Goal: Navigation & Orientation: Find specific page/section

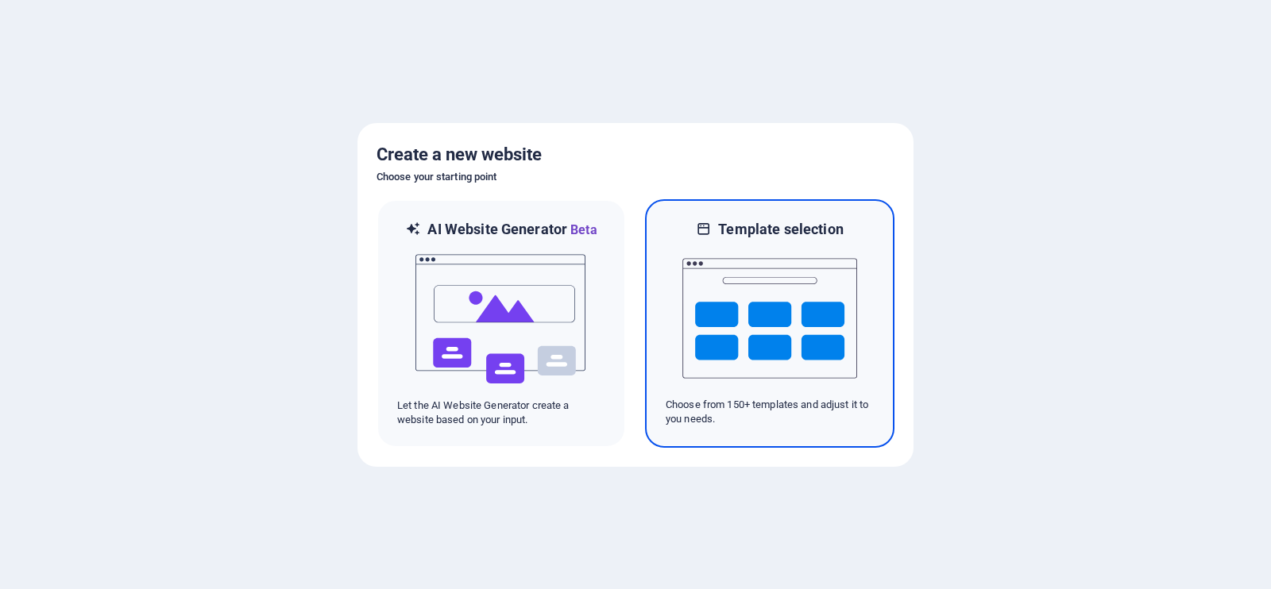
click at [732, 239] on img at bounding box center [769, 318] width 175 height 159
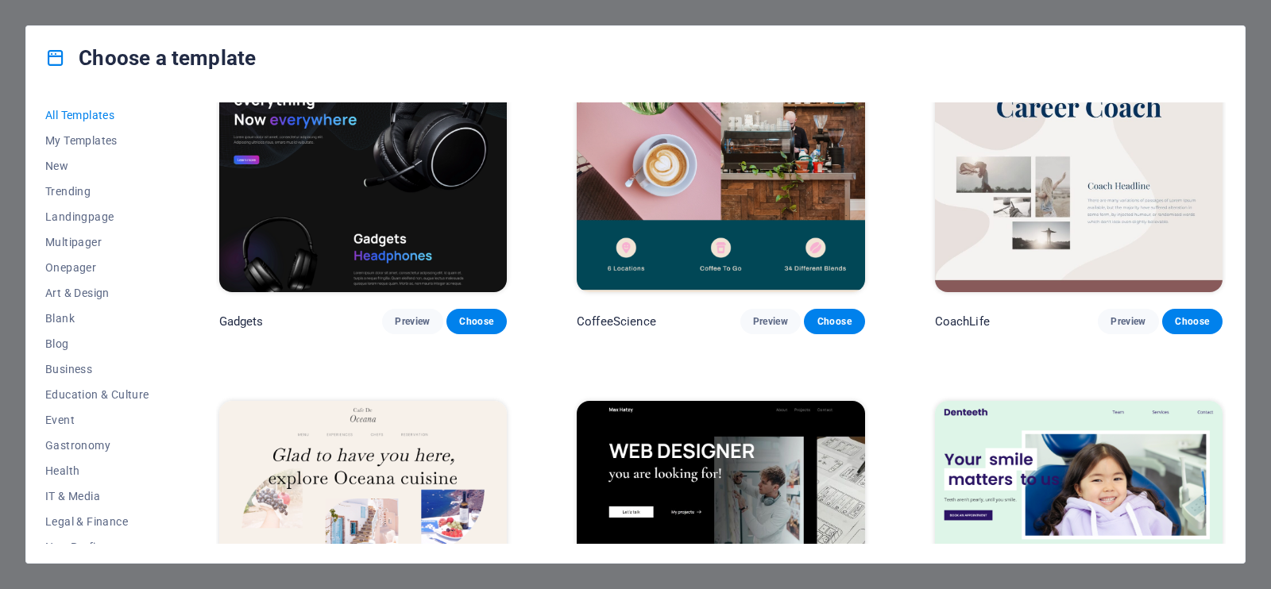
scroll to position [4765, 0]
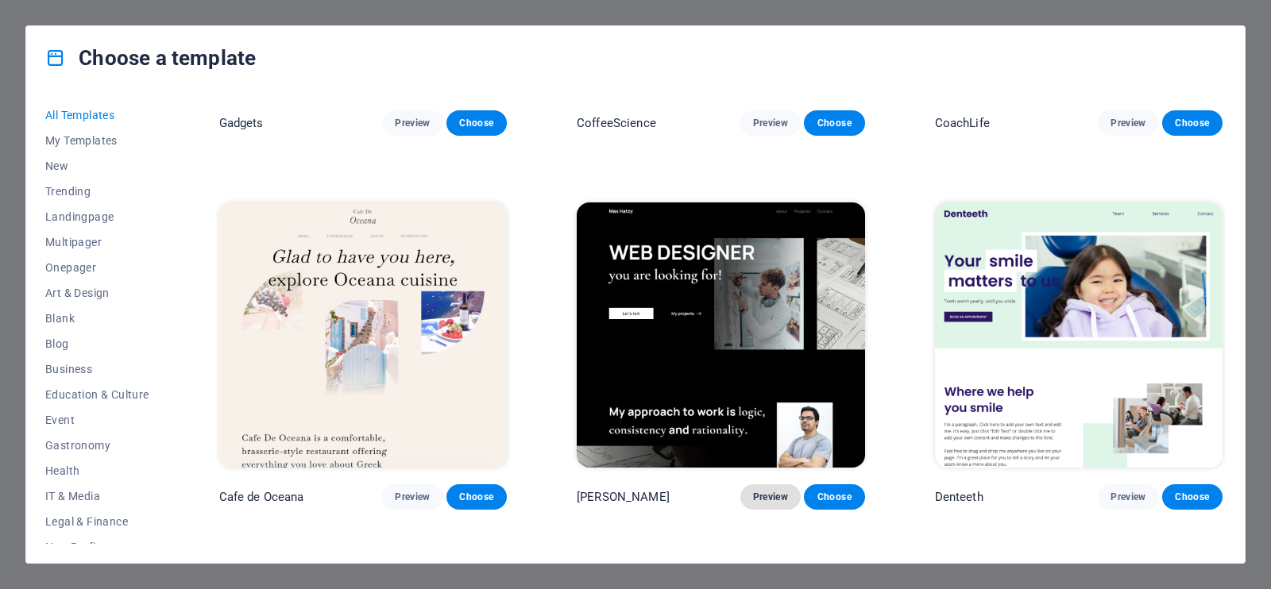
click at [778, 491] on span "Preview" at bounding box center [770, 497] width 35 height 13
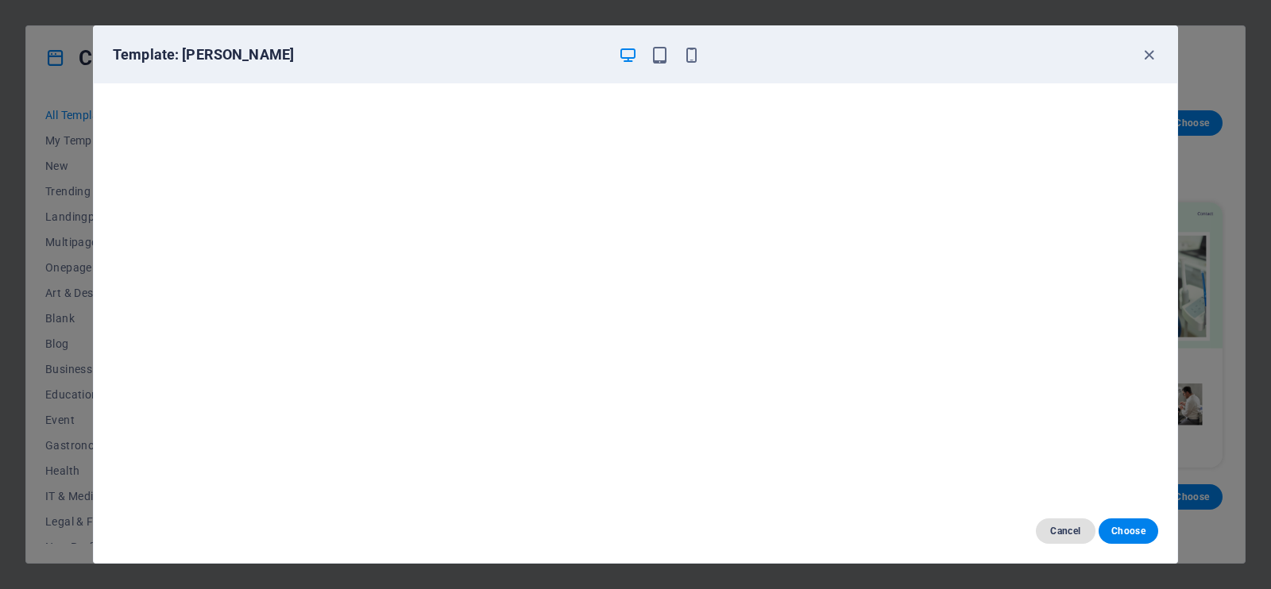
click at [1061, 526] on span "Cancel" at bounding box center [1065, 531] width 34 height 13
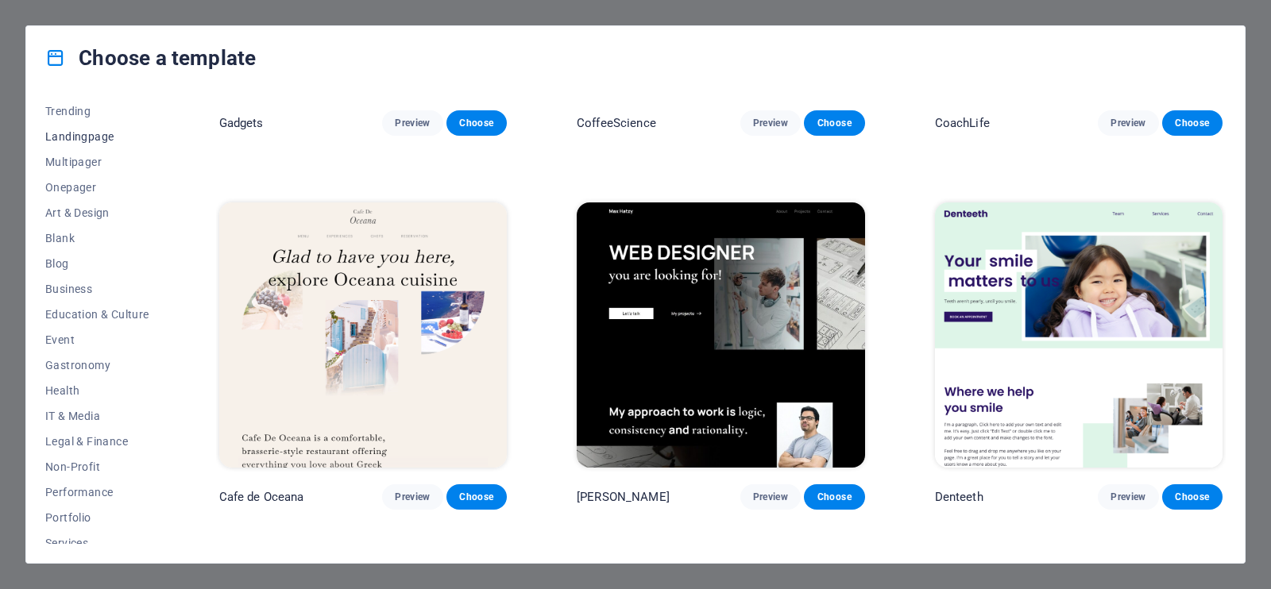
scroll to position [0, 0]
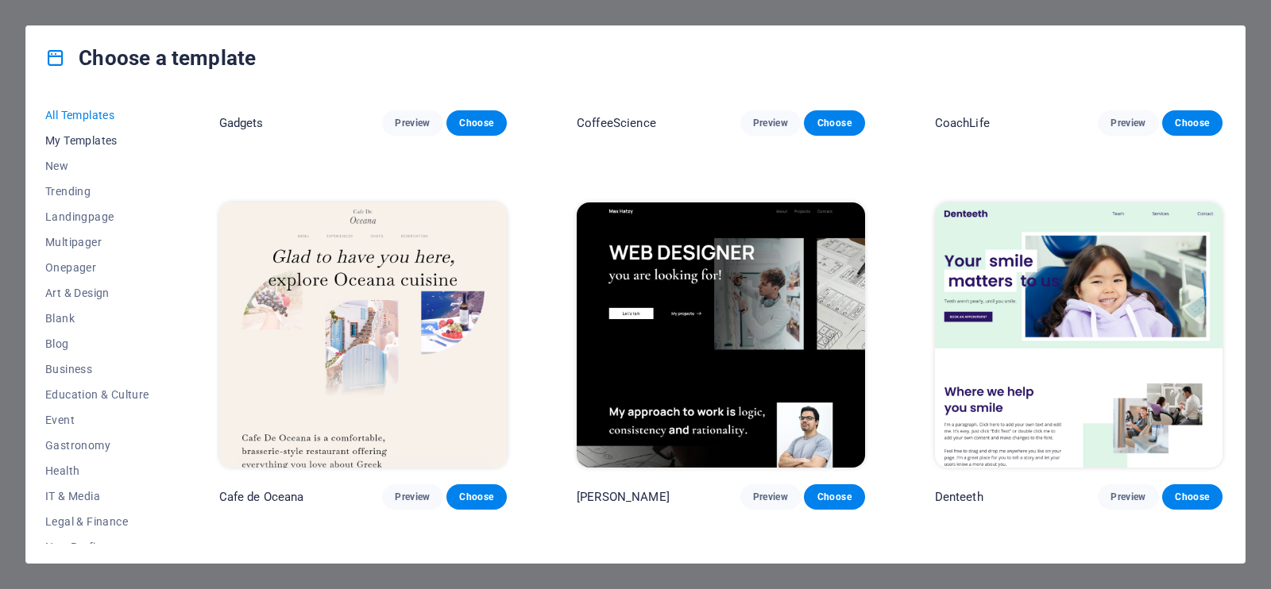
click at [89, 140] on span "My Templates" at bounding box center [97, 140] width 104 height 13
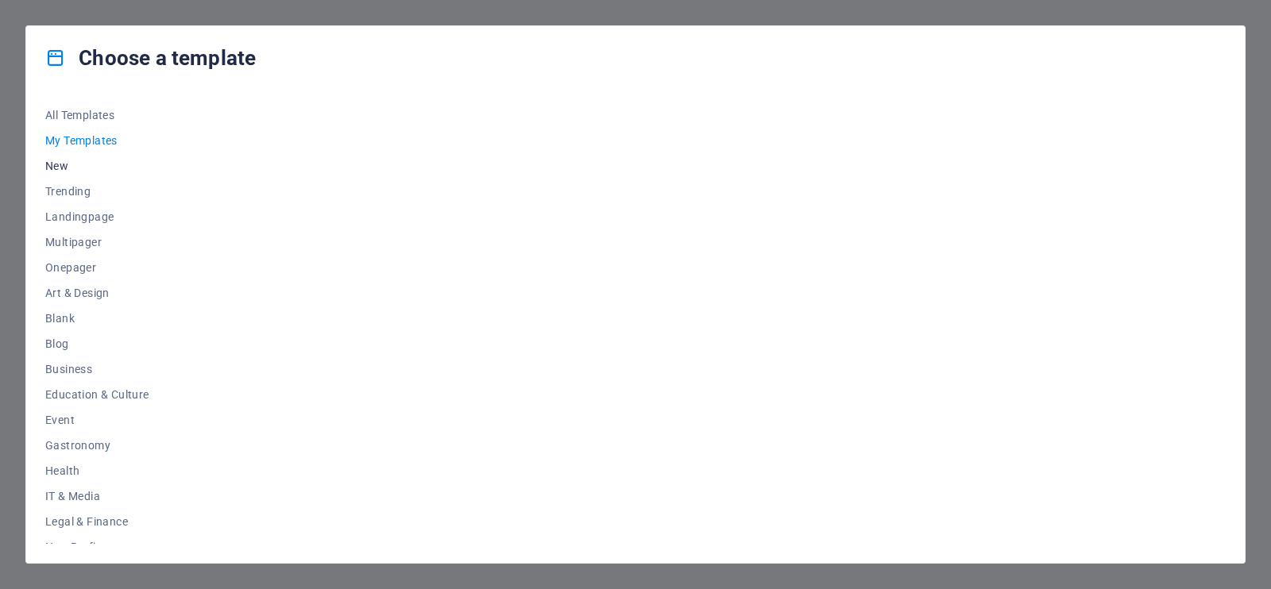
click at [68, 168] on span "New" at bounding box center [97, 166] width 104 height 13
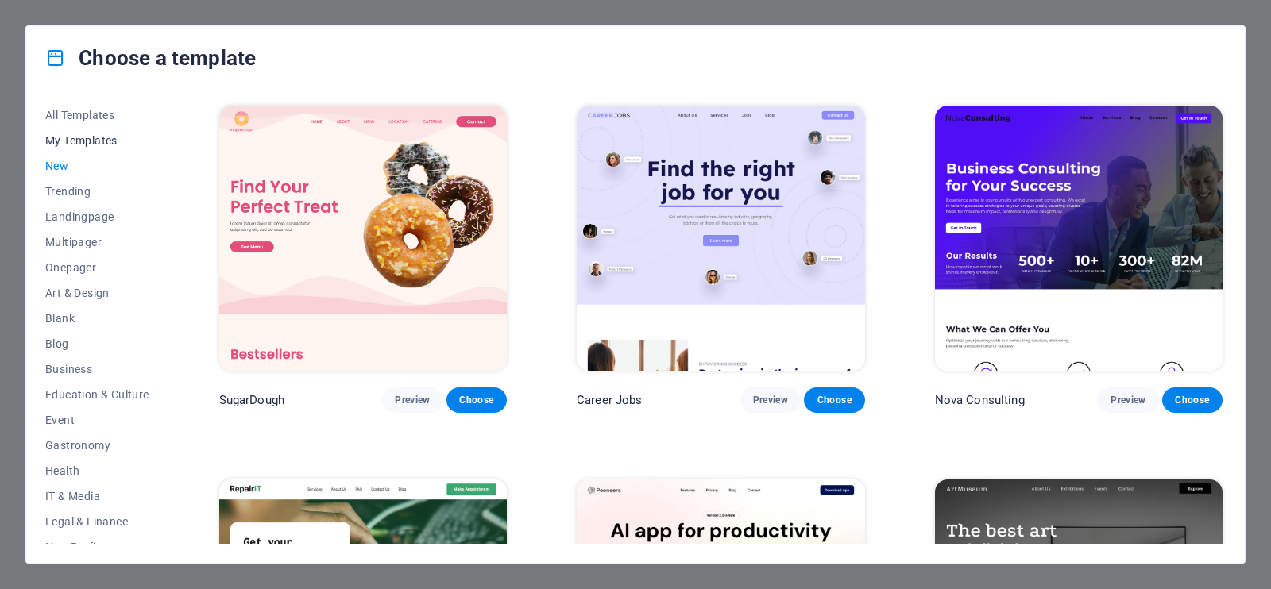
click at [80, 141] on span "My Templates" at bounding box center [97, 140] width 104 height 13
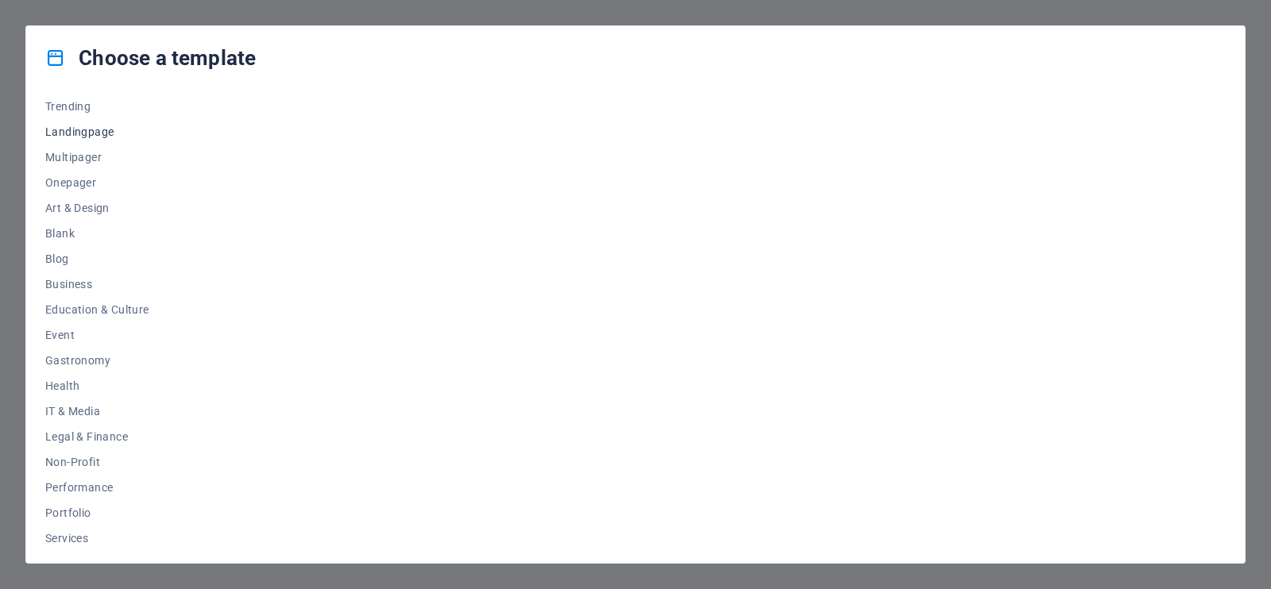
scroll to position [193, 0]
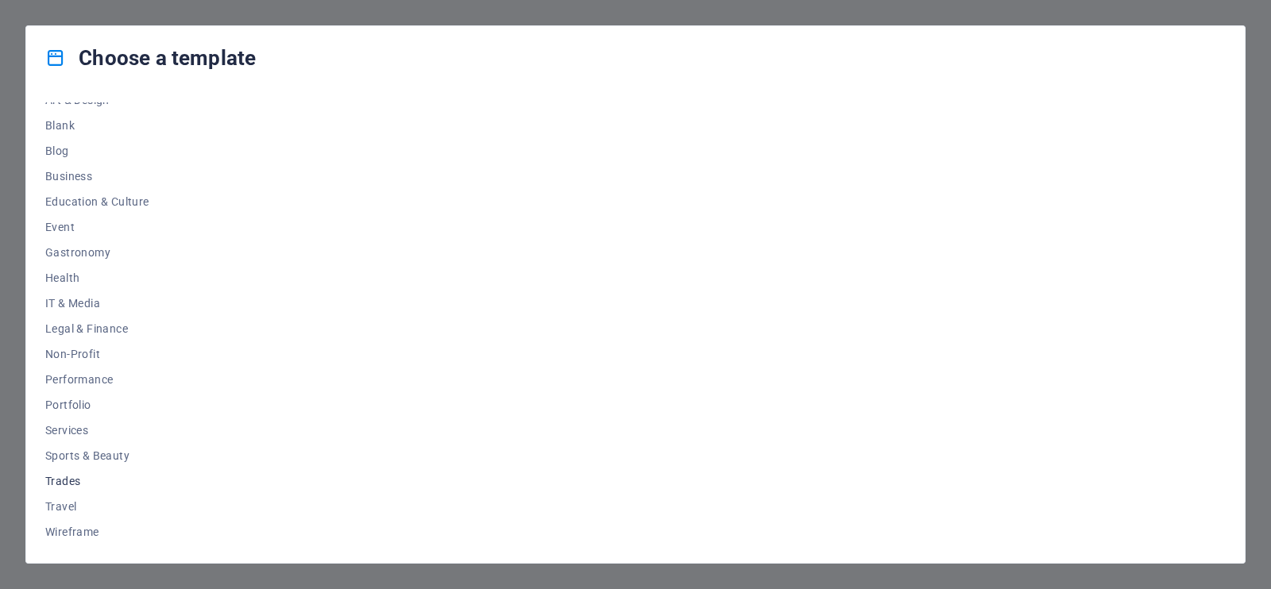
click at [58, 475] on span "Trades" at bounding box center [97, 481] width 104 height 13
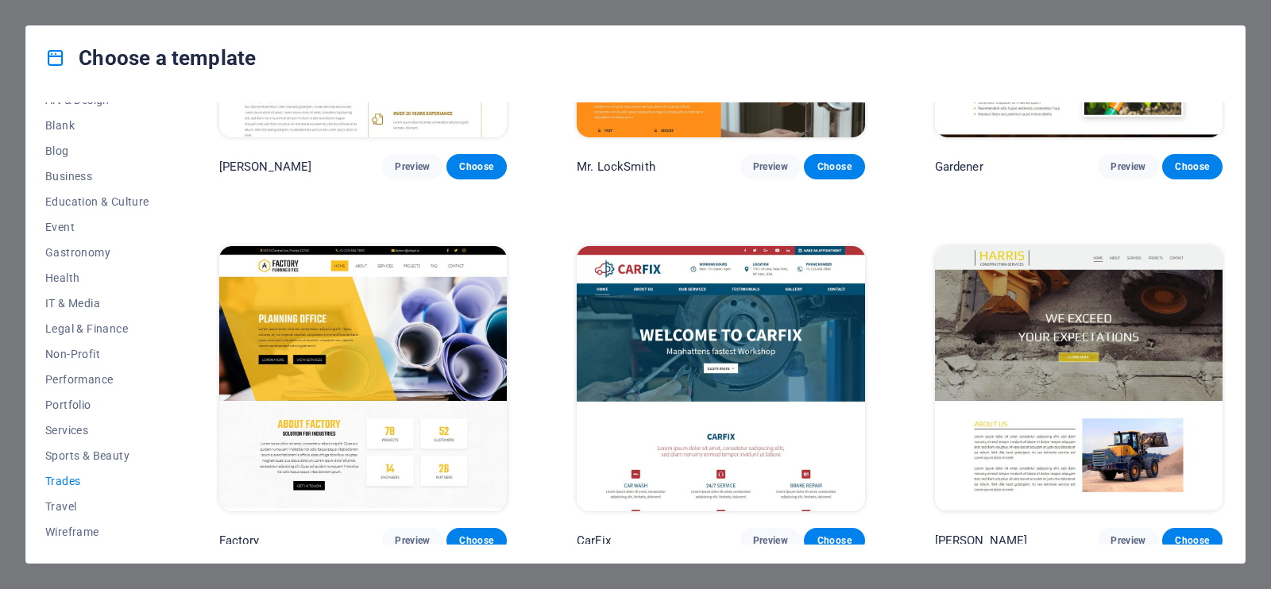
scroll to position [612, 0]
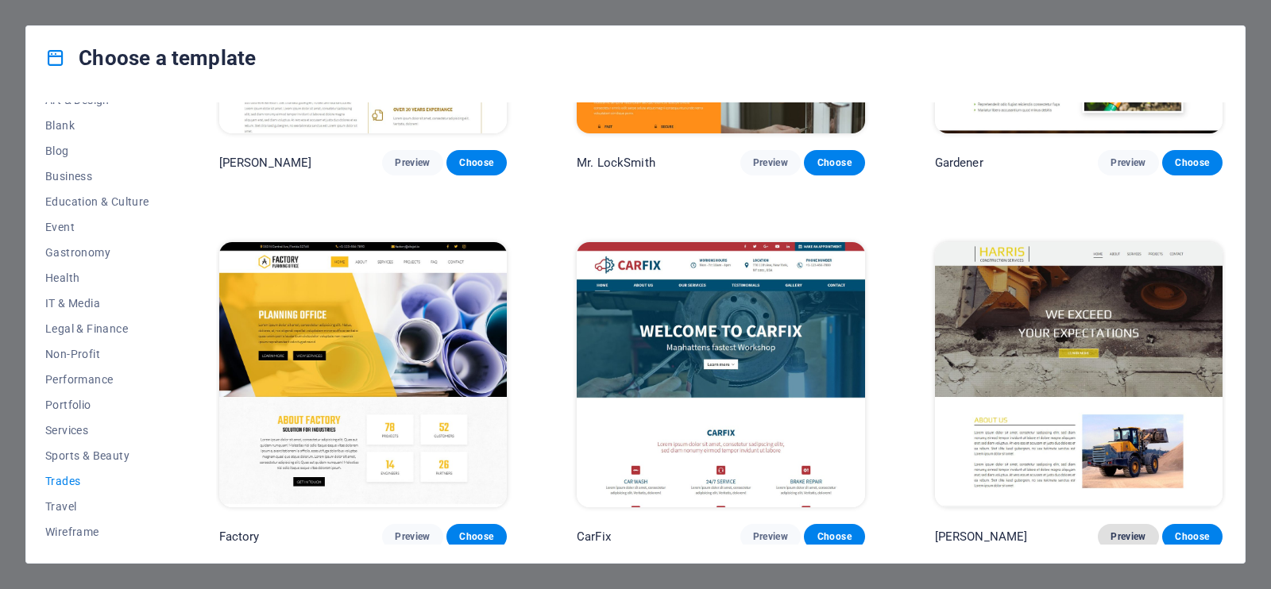
click at [1126, 531] on span "Preview" at bounding box center [1127, 537] width 35 height 13
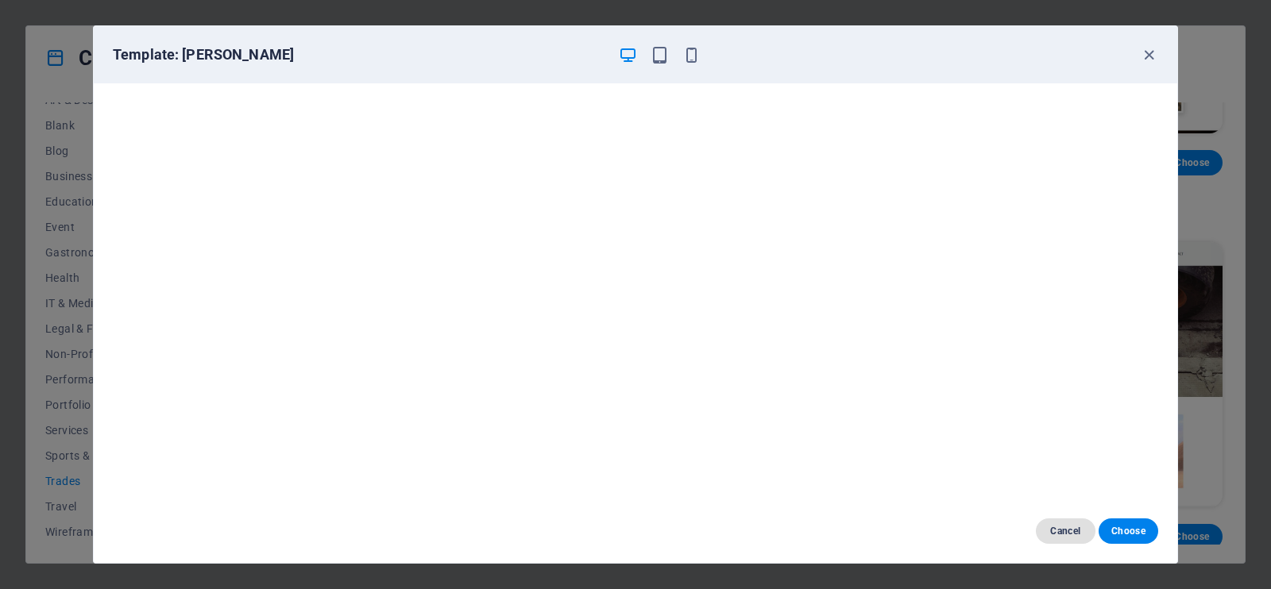
click at [1065, 527] on span "Cancel" at bounding box center [1065, 531] width 34 height 13
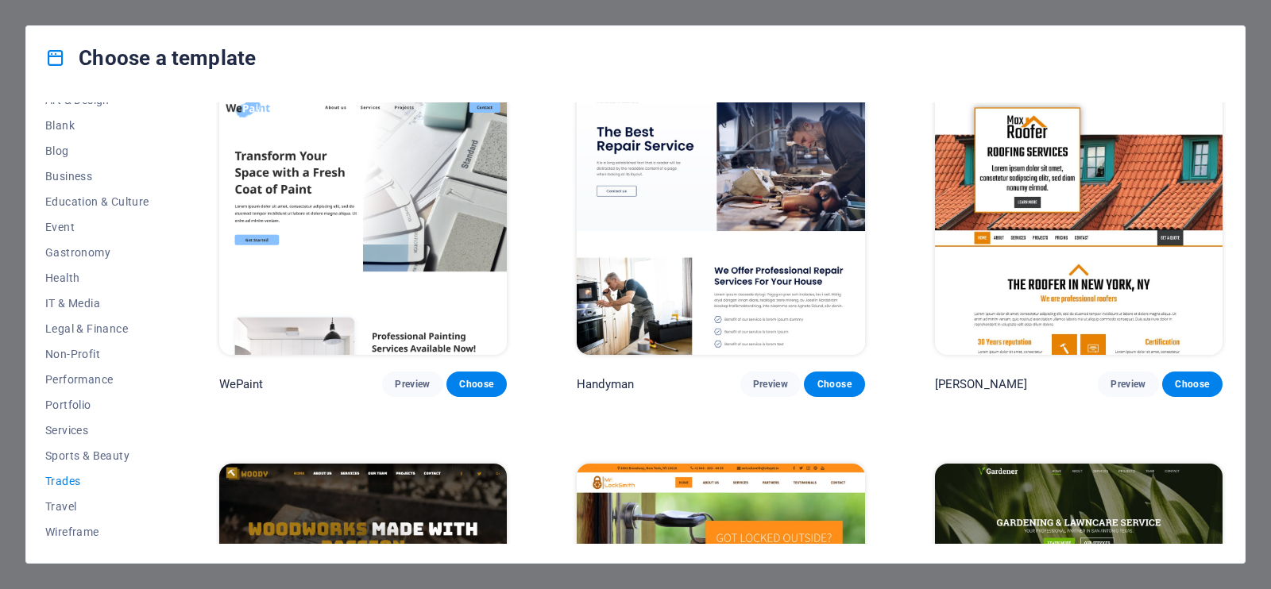
scroll to position [0, 0]
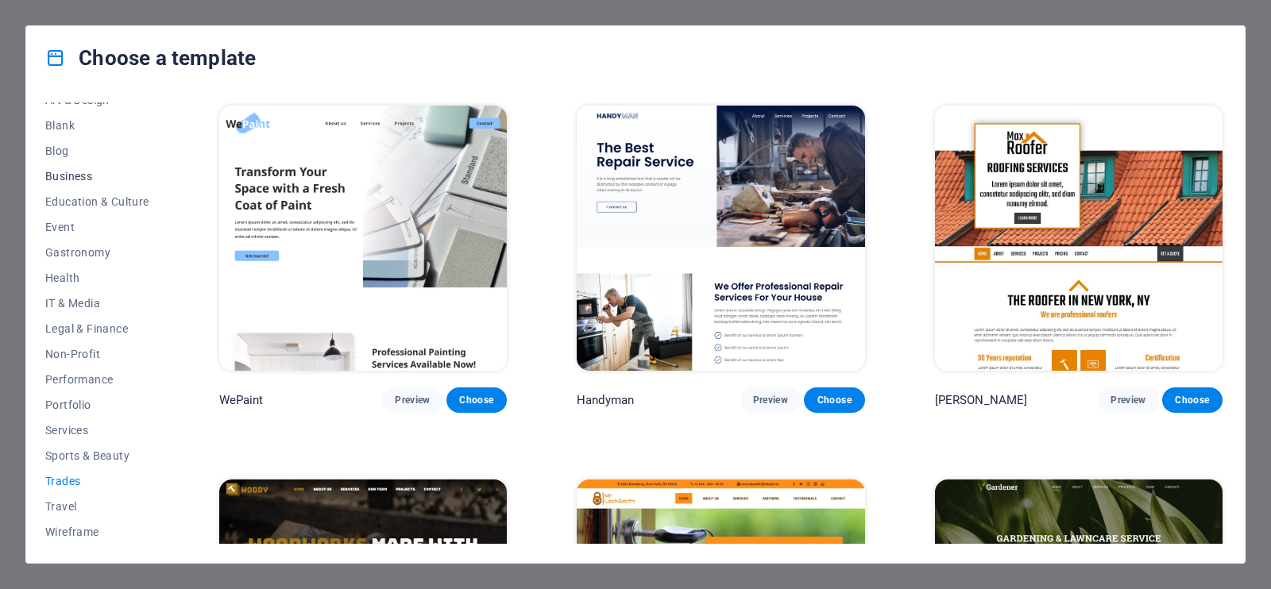
click at [65, 172] on span "Business" at bounding box center [97, 176] width 104 height 13
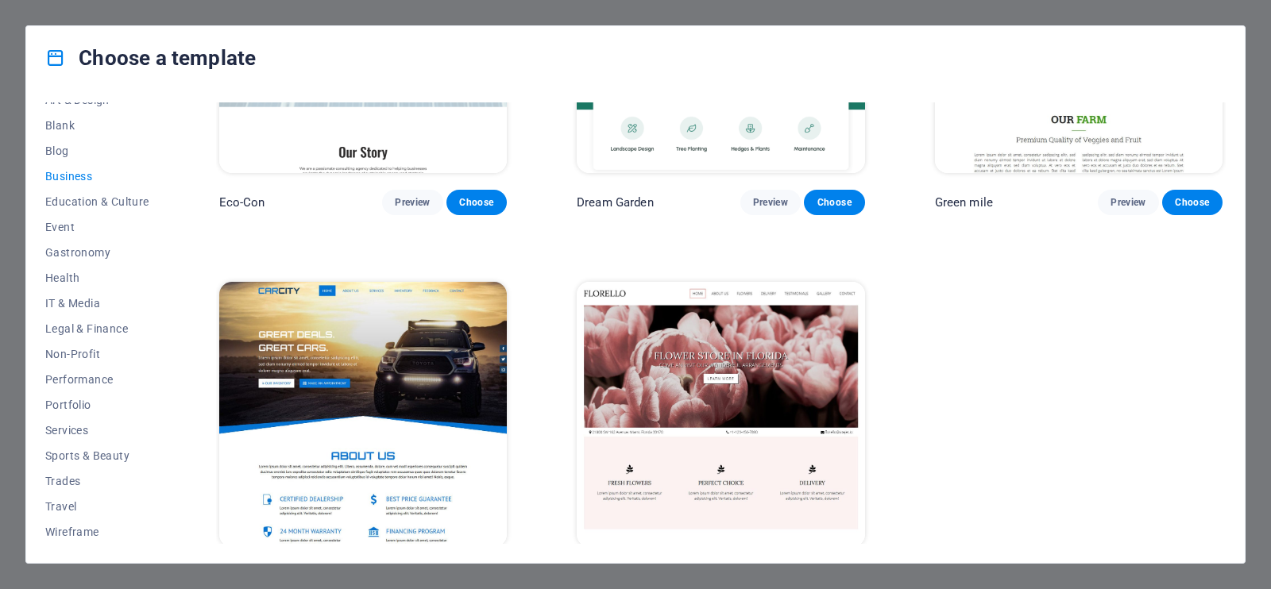
scroll to position [239, 0]
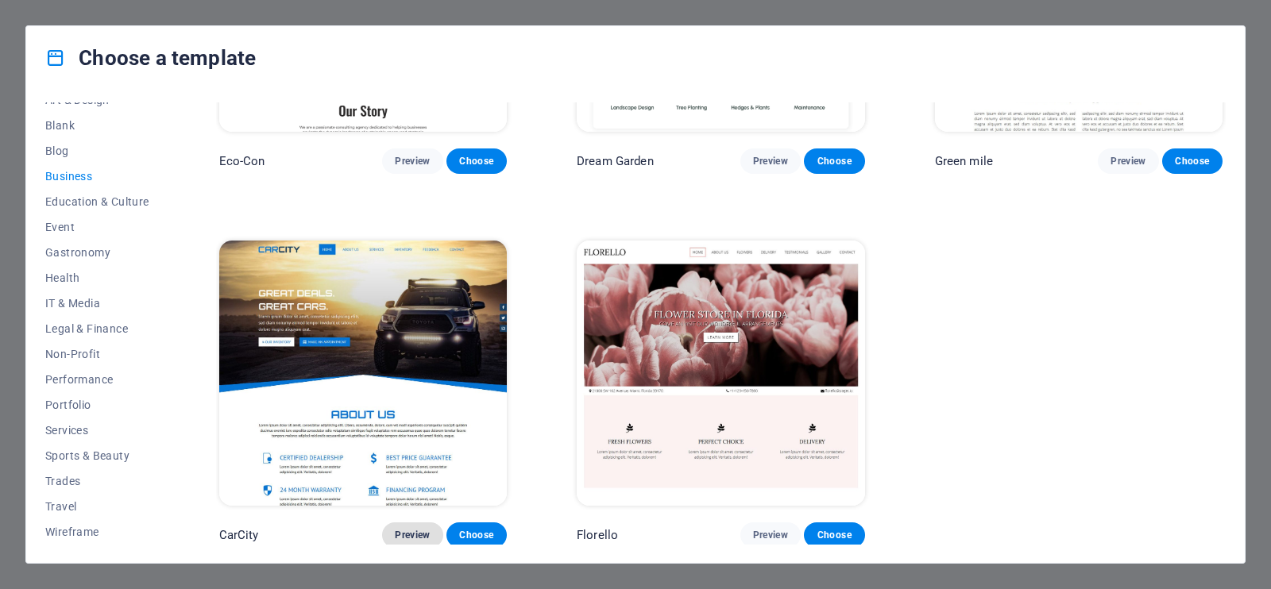
click at [398, 529] on span "Preview" at bounding box center [412, 535] width 35 height 13
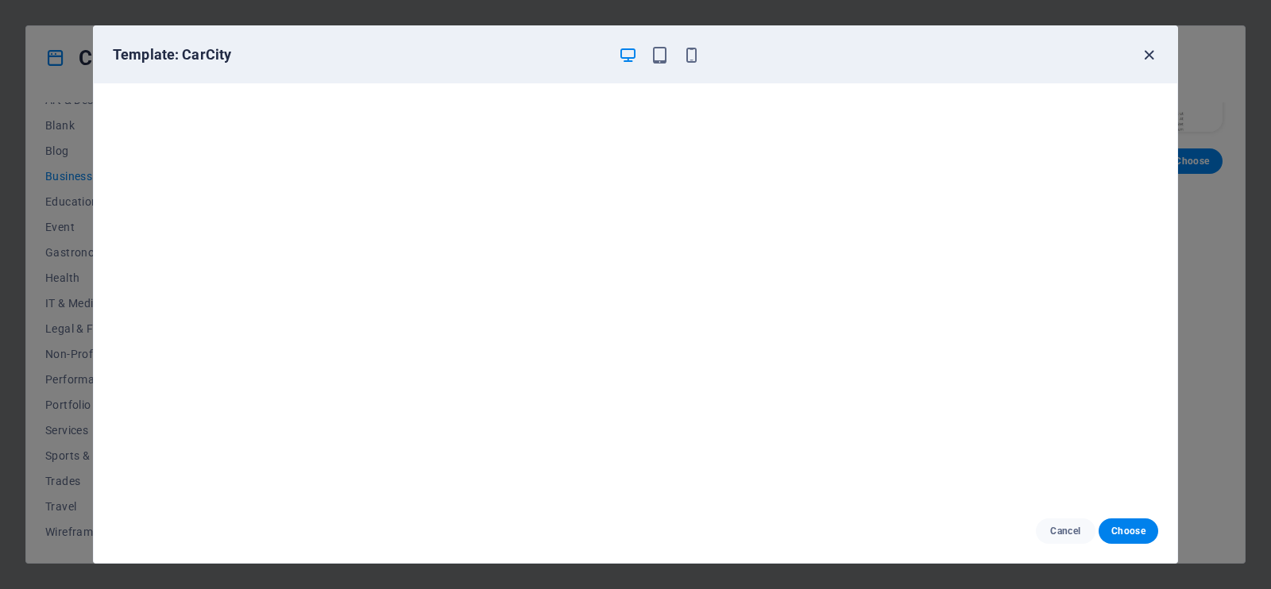
click at [1144, 56] on icon "button" at bounding box center [1149, 55] width 18 height 18
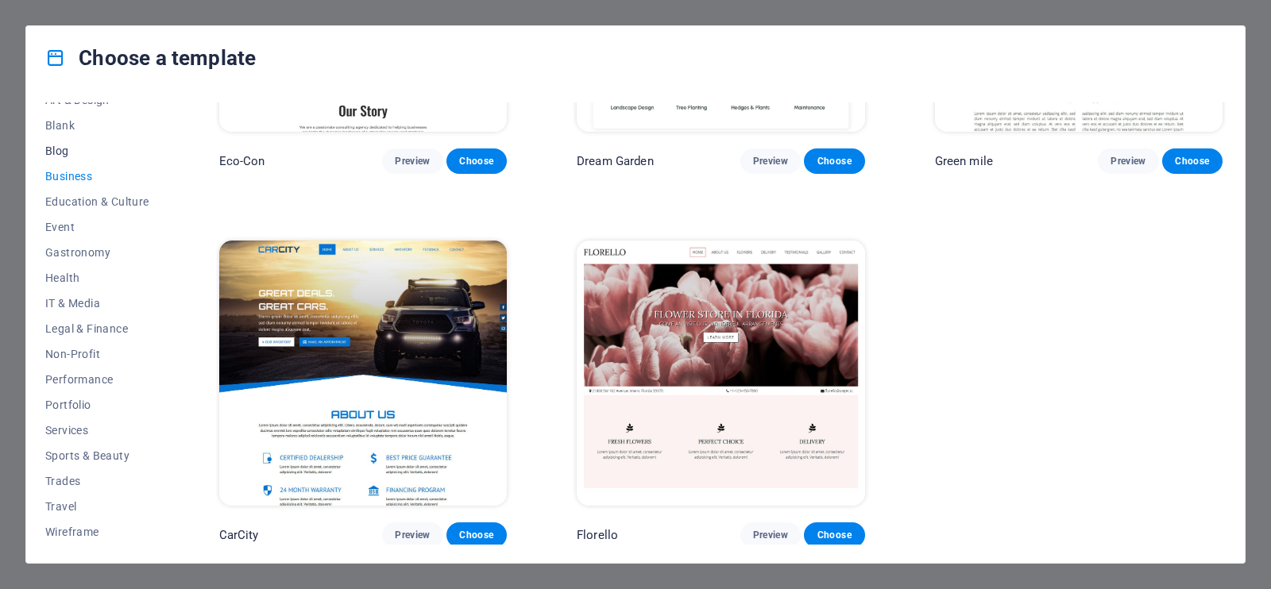
click at [60, 140] on button "Blog" at bounding box center [97, 150] width 104 height 25
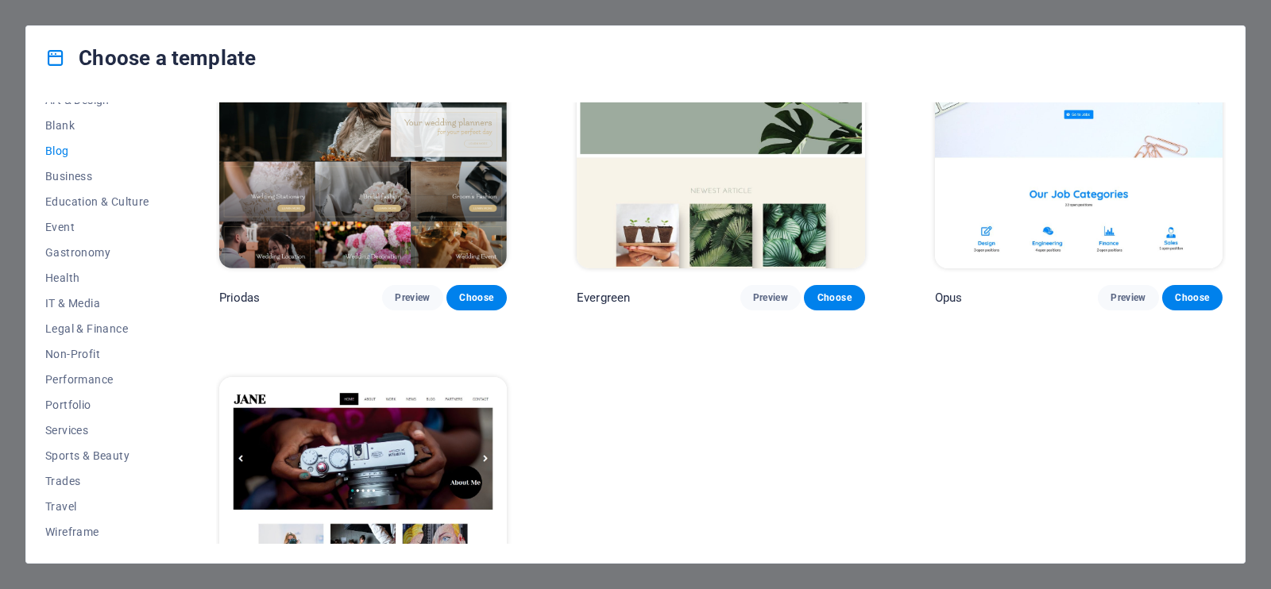
scroll to position [2846, 0]
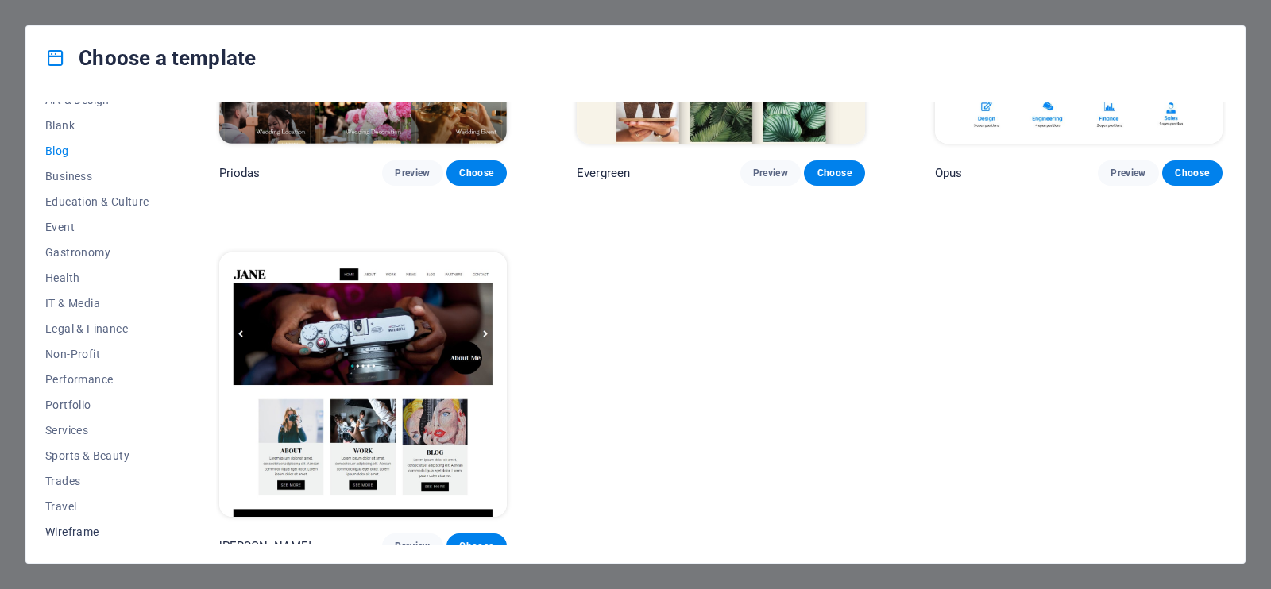
click at [63, 534] on span "Wireframe" at bounding box center [97, 532] width 104 height 13
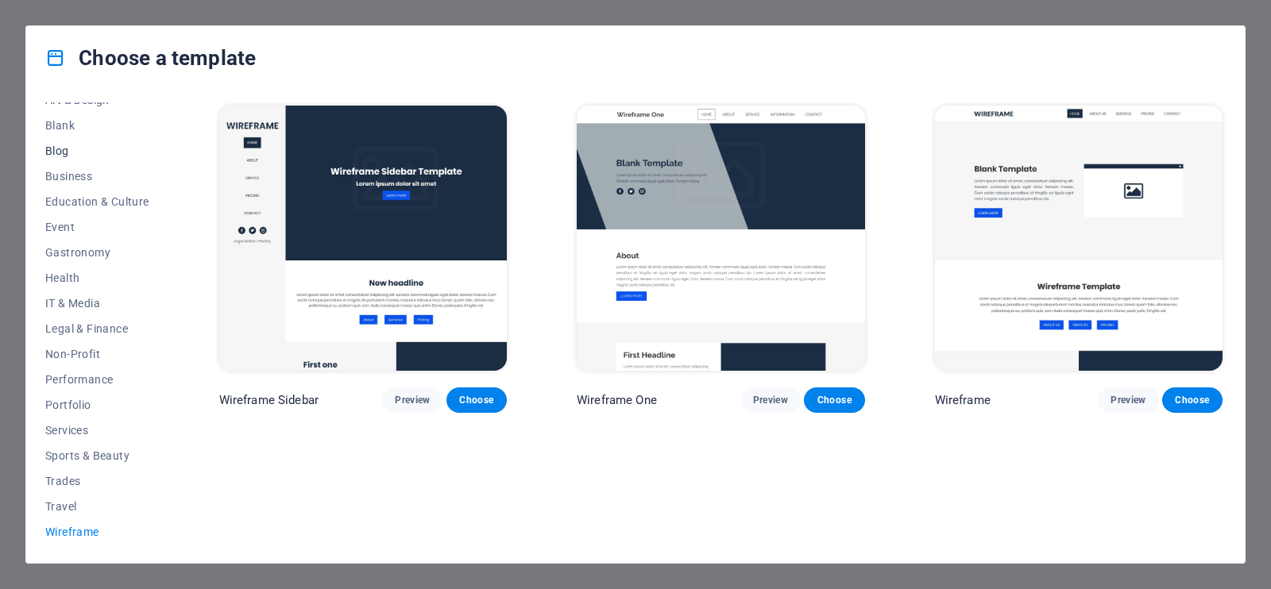
scroll to position [0, 0]
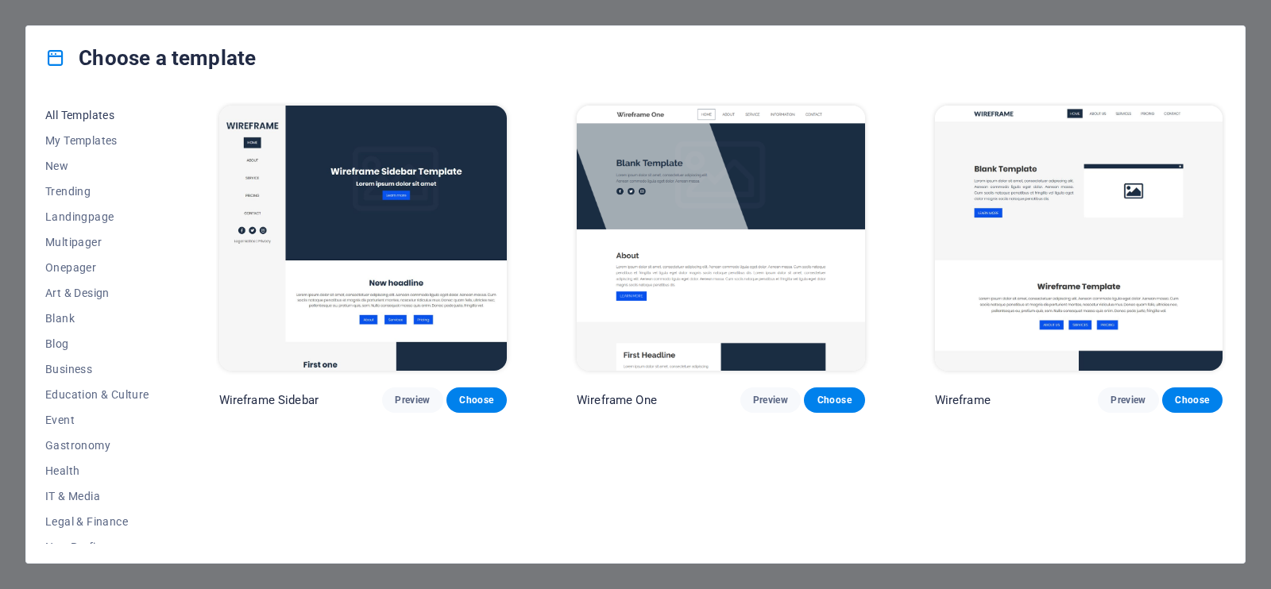
click at [83, 114] on span "All Templates" at bounding box center [97, 115] width 104 height 13
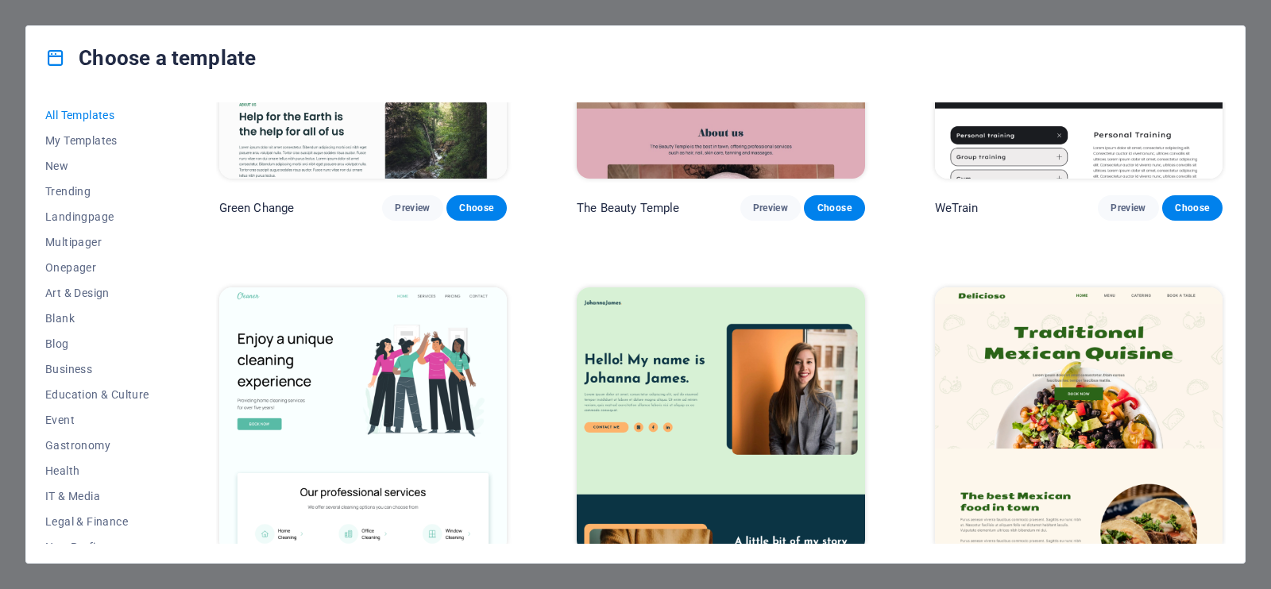
scroll to position [2481, 0]
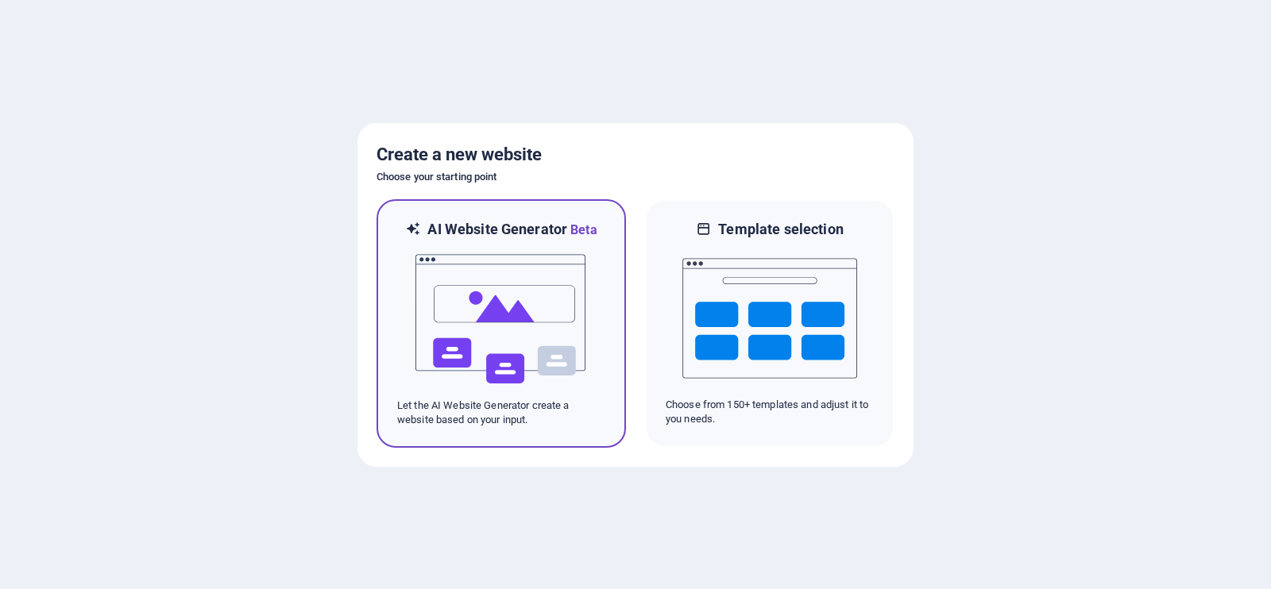
click at [453, 298] on img at bounding box center [501, 319] width 175 height 159
